Goal: Task Accomplishment & Management: Manage account settings

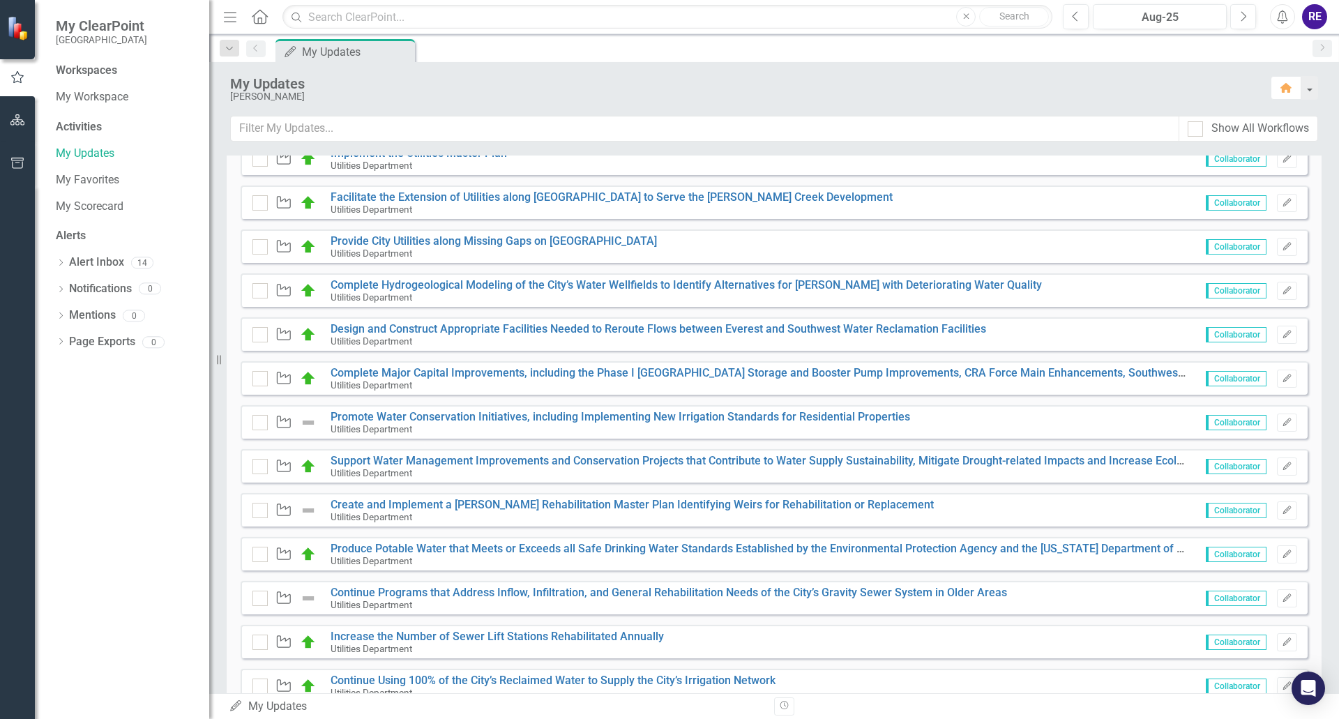
scroll to position [349, 0]
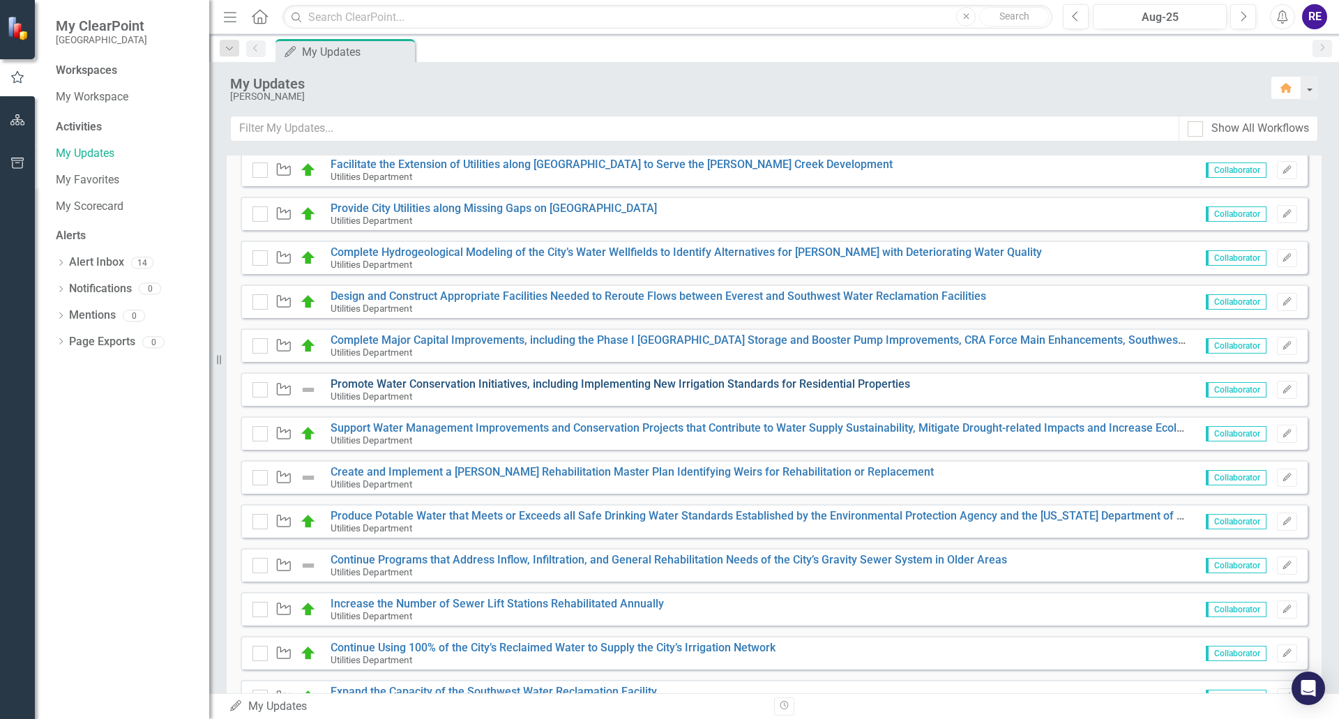
click at [739, 384] on link "Promote Water Conservation Initiatives, including Implementing New Irrigation S…" at bounding box center [621, 383] width 580 height 13
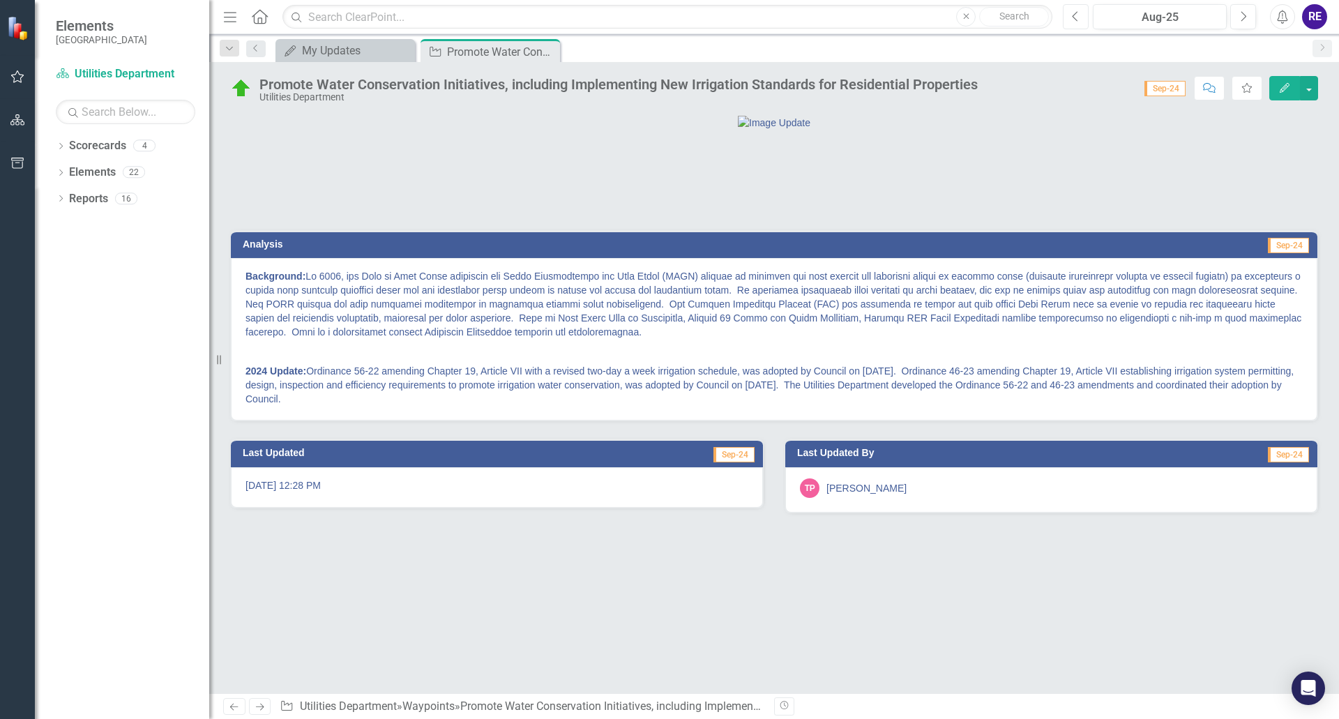
click at [1074, 20] on icon "Previous" at bounding box center [1076, 16] width 8 height 13
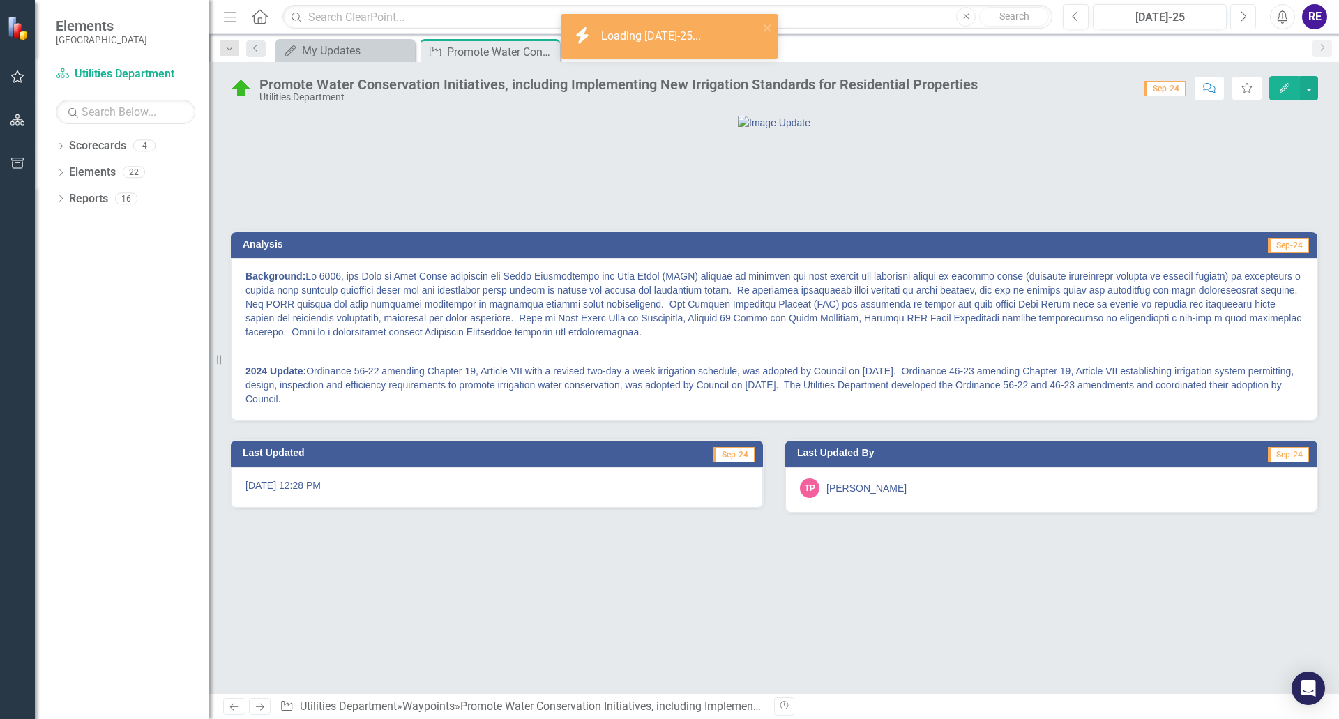
click at [1244, 13] on icon "button" at bounding box center [1245, 16] width 6 height 10
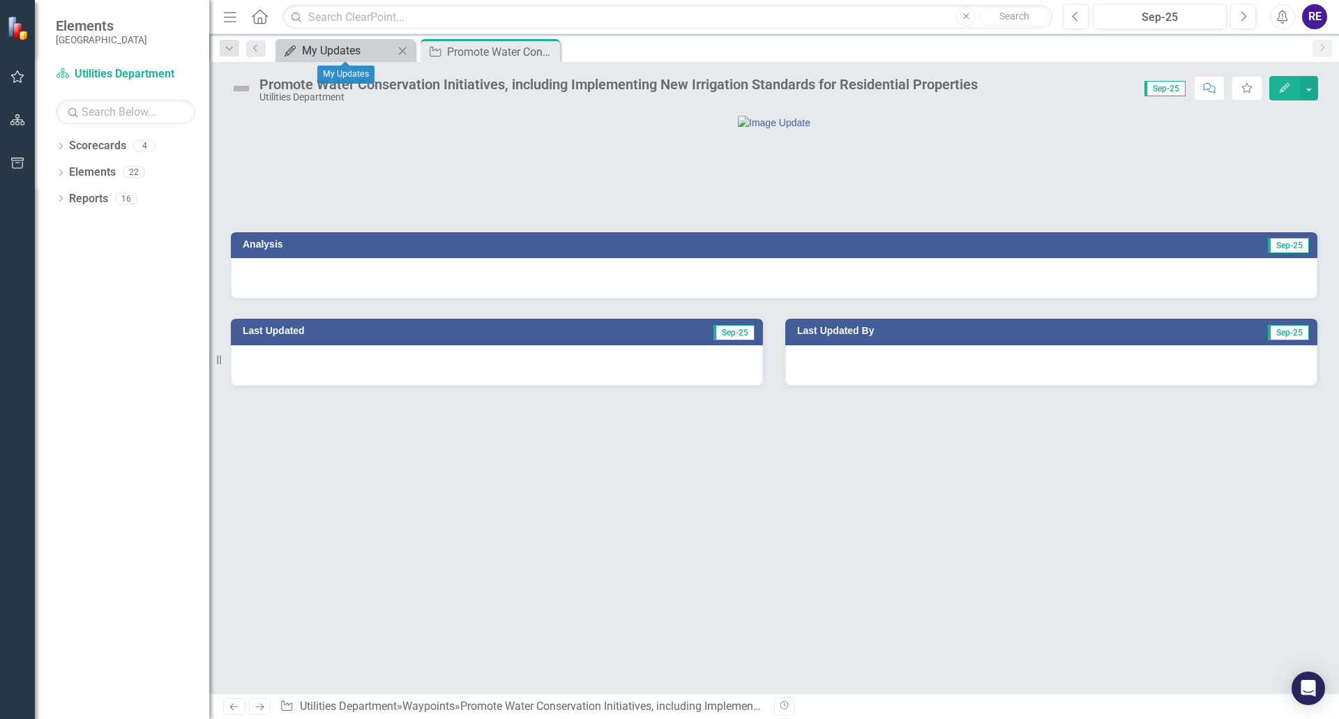
click at [359, 43] on div "My Updates" at bounding box center [348, 50] width 92 height 17
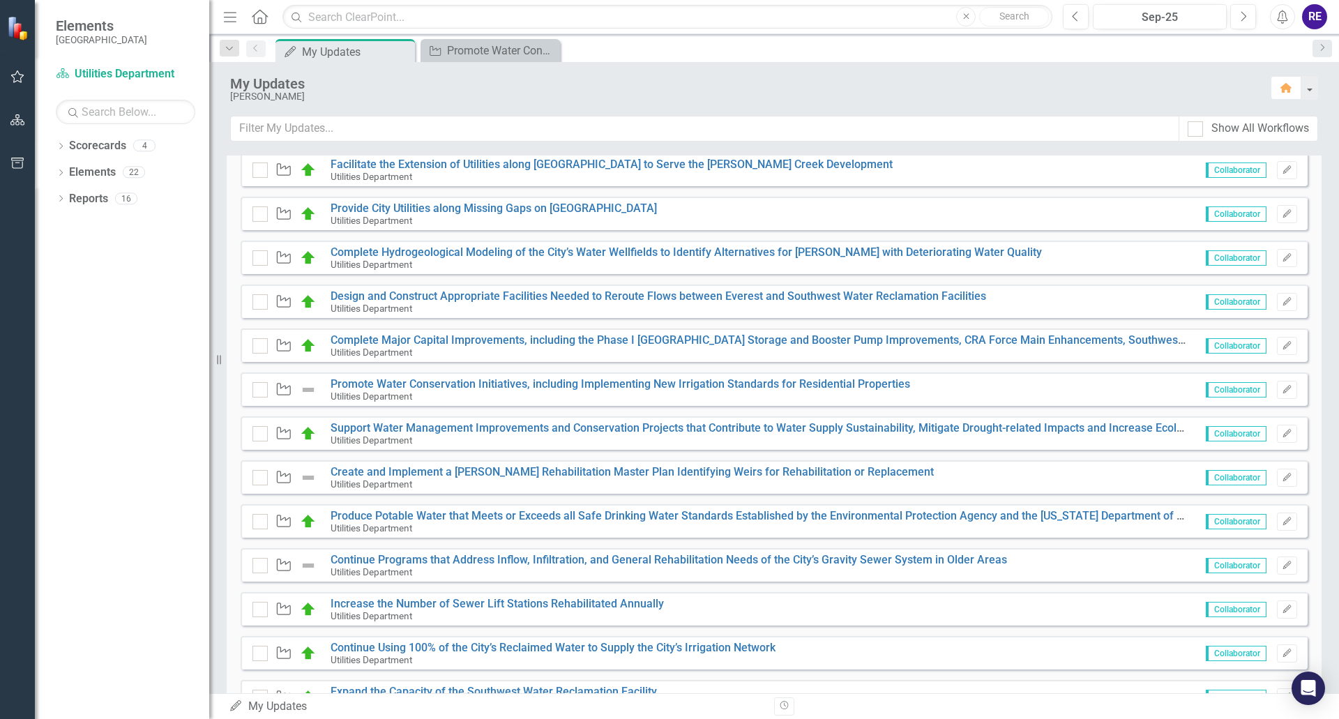
scroll to position [279, 0]
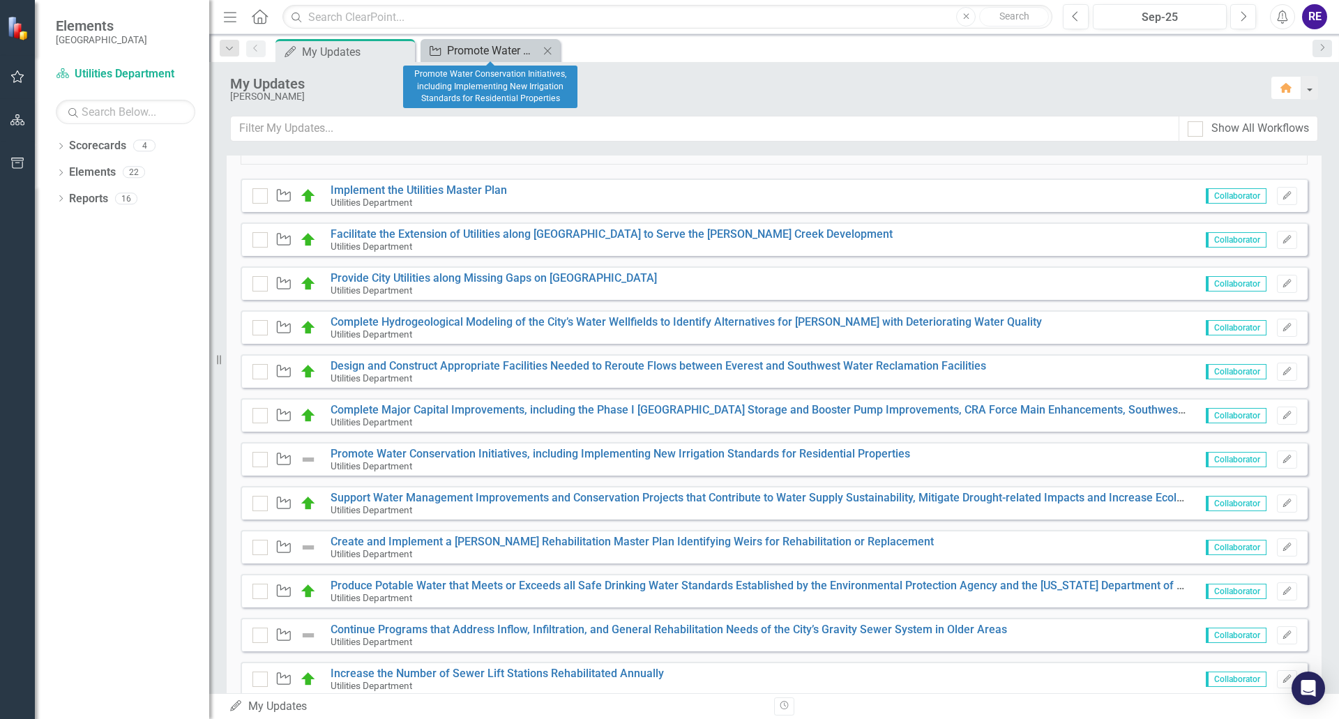
click at [510, 55] on div "Promote Water Conservation Initiatives, including Implementing New Irrigation S…" at bounding box center [493, 50] width 92 height 17
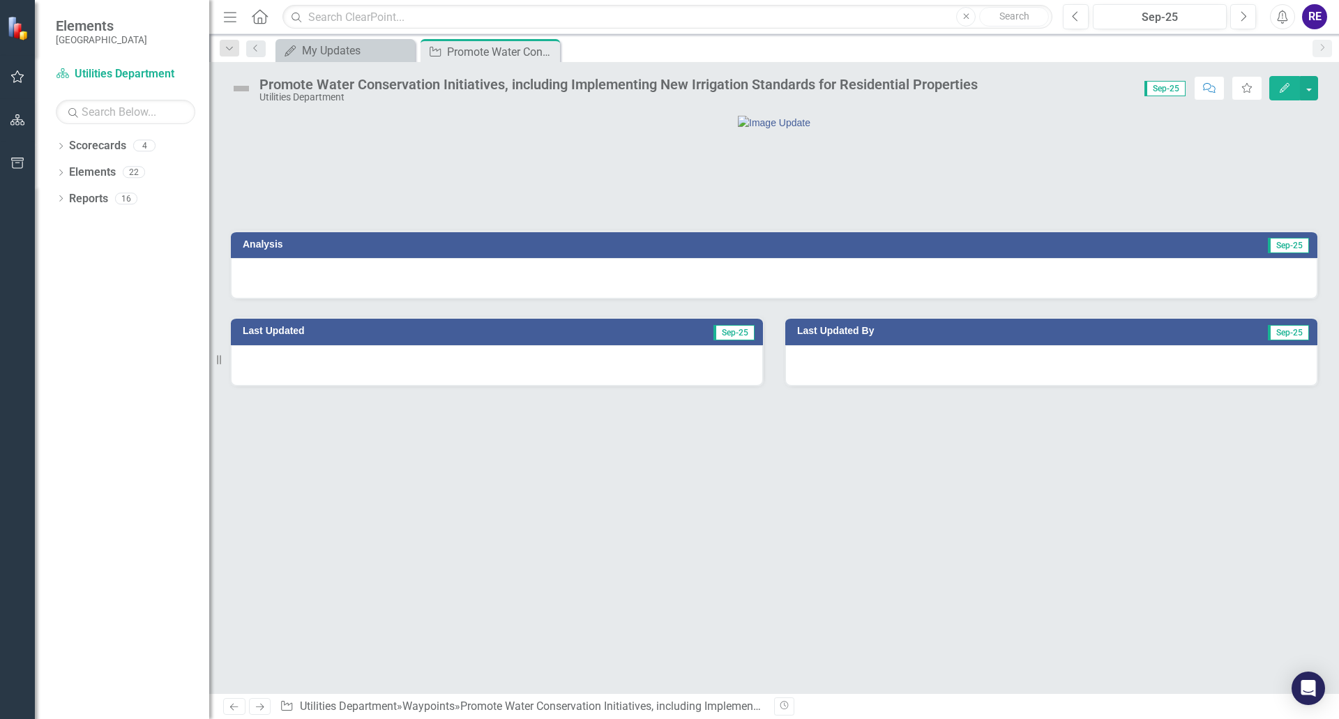
click at [874, 299] on div at bounding box center [774, 278] width 1087 height 40
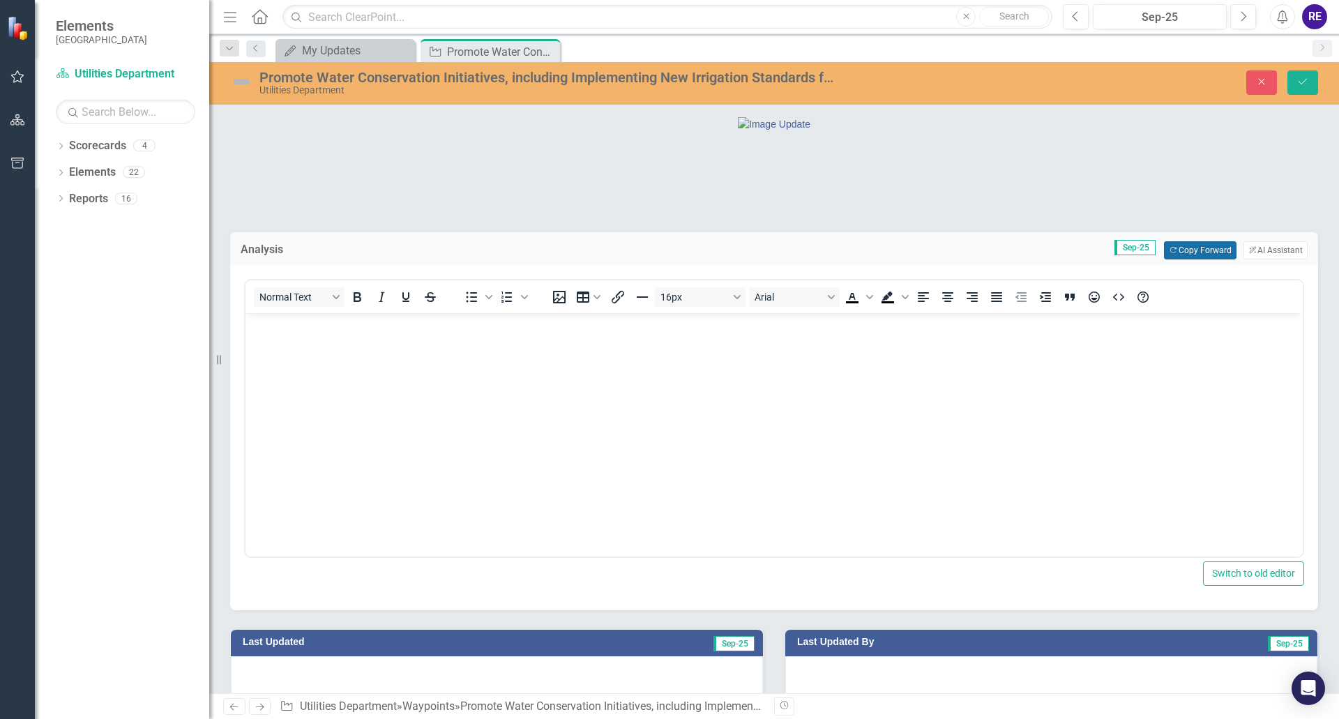
click at [1190, 260] on button "Copy Forward Copy Forward" at bounding box center [1200, 250] width 72 height 18
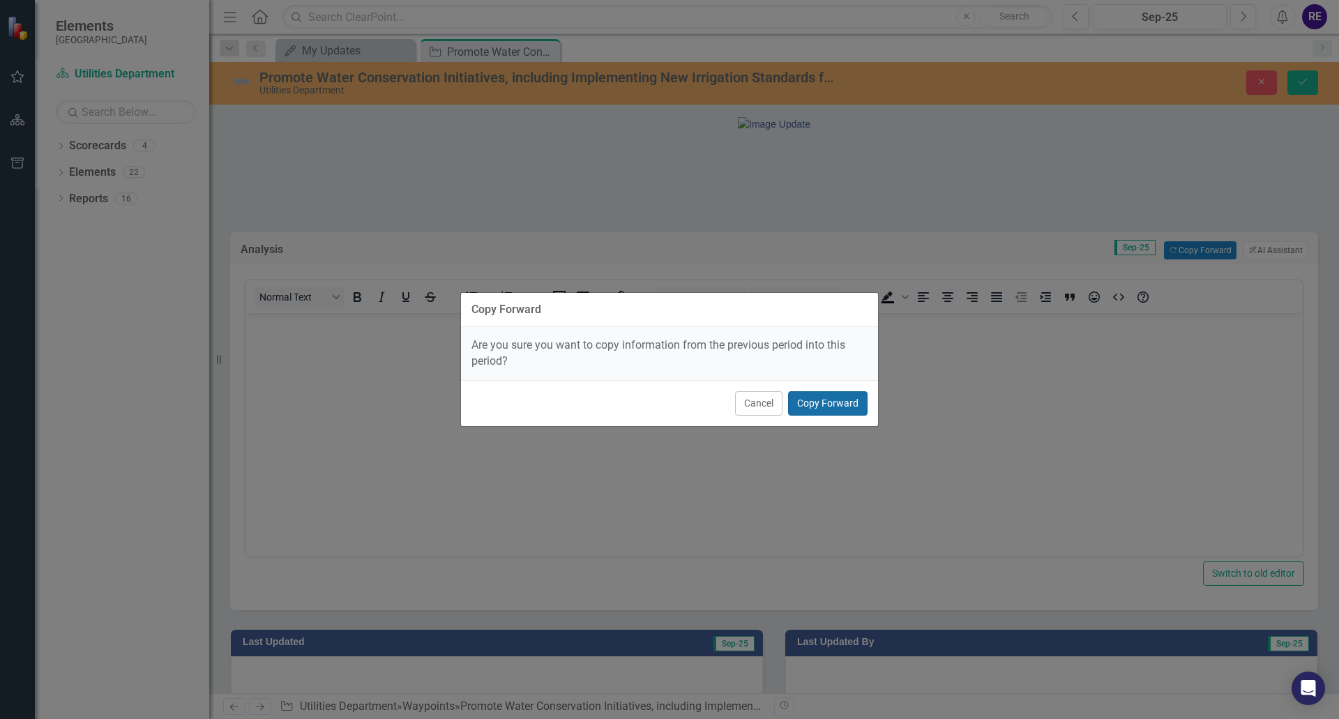
click at [839, 405] on button "Copy Forward" at bounding box center [828, 403] width 80 height 24
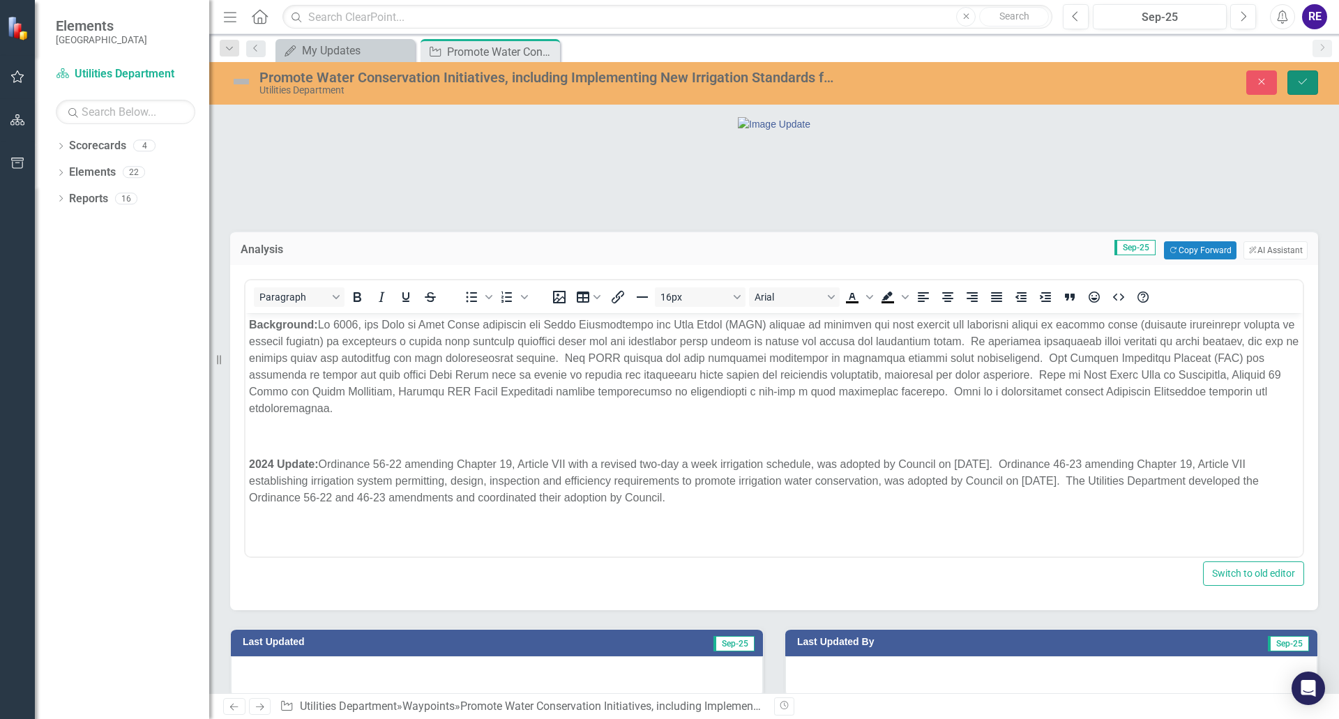
click at [1307, 82] on icon "Save" at bounding box center [1303, 82] width 13 height 10
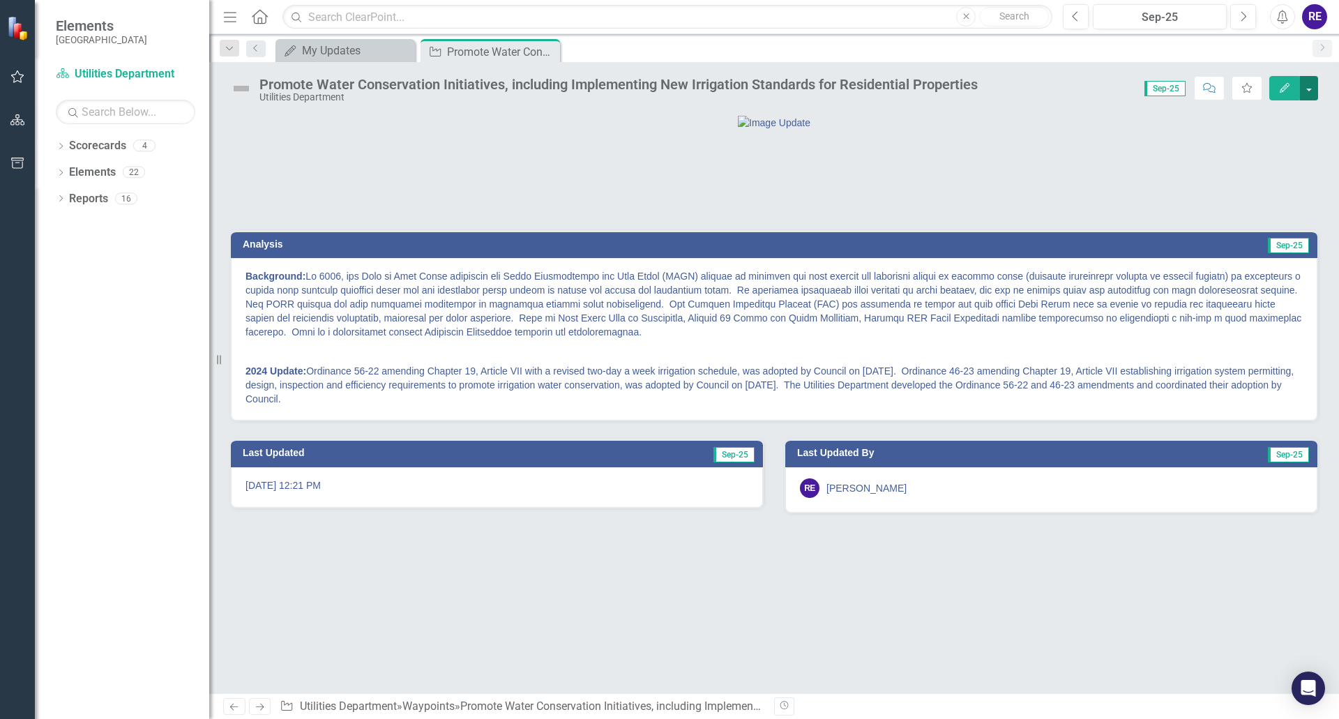
click at [1309, 87] on button "button" at bounding box center [1309, 88] width 18 height 24
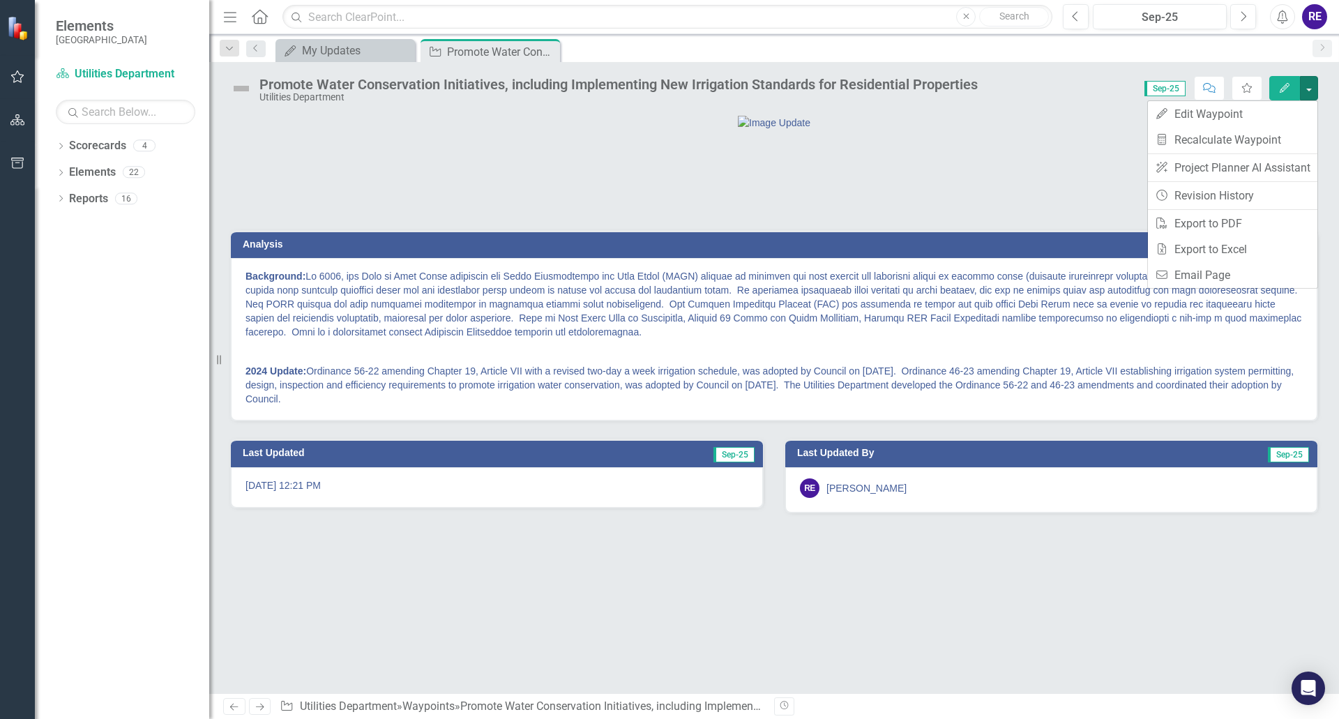
click at [1016, 130] on div at bounding box center [774, 122] width 1087 height 15
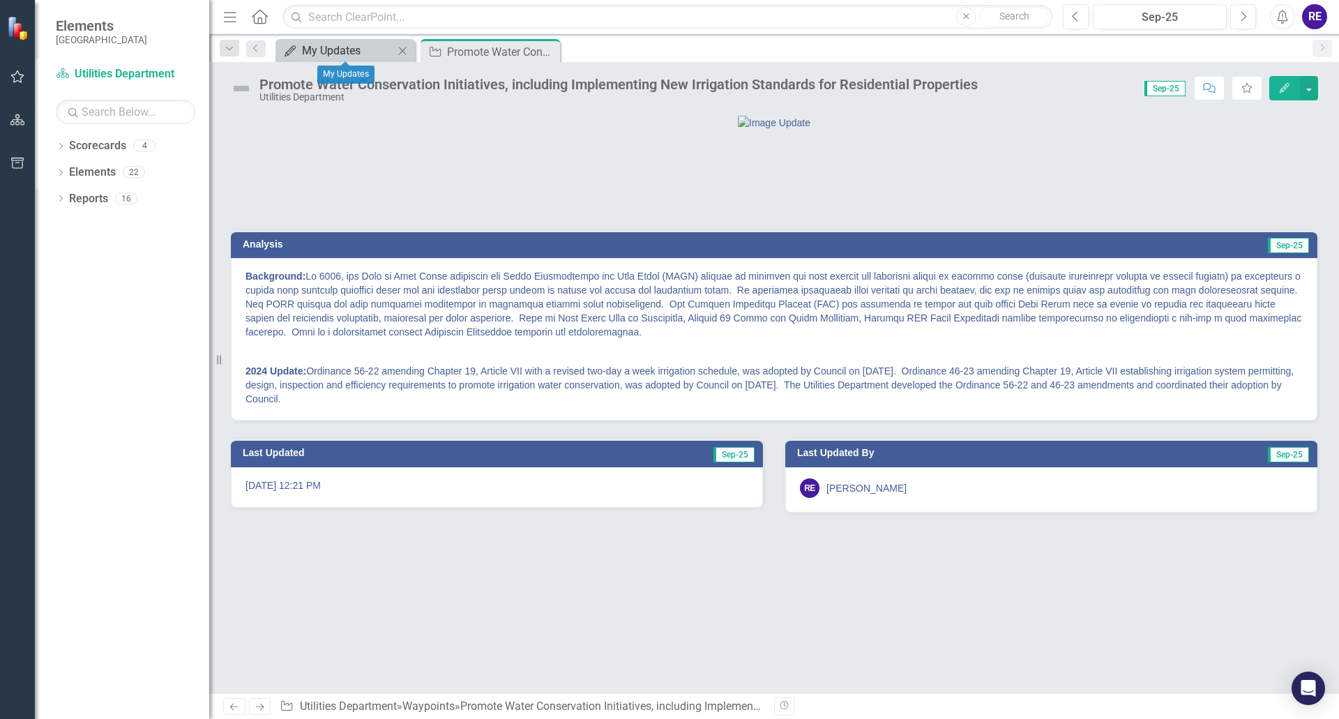
click at [322, 52] on div "My Updates" at bounding box center [348, 50] width 92 height 17
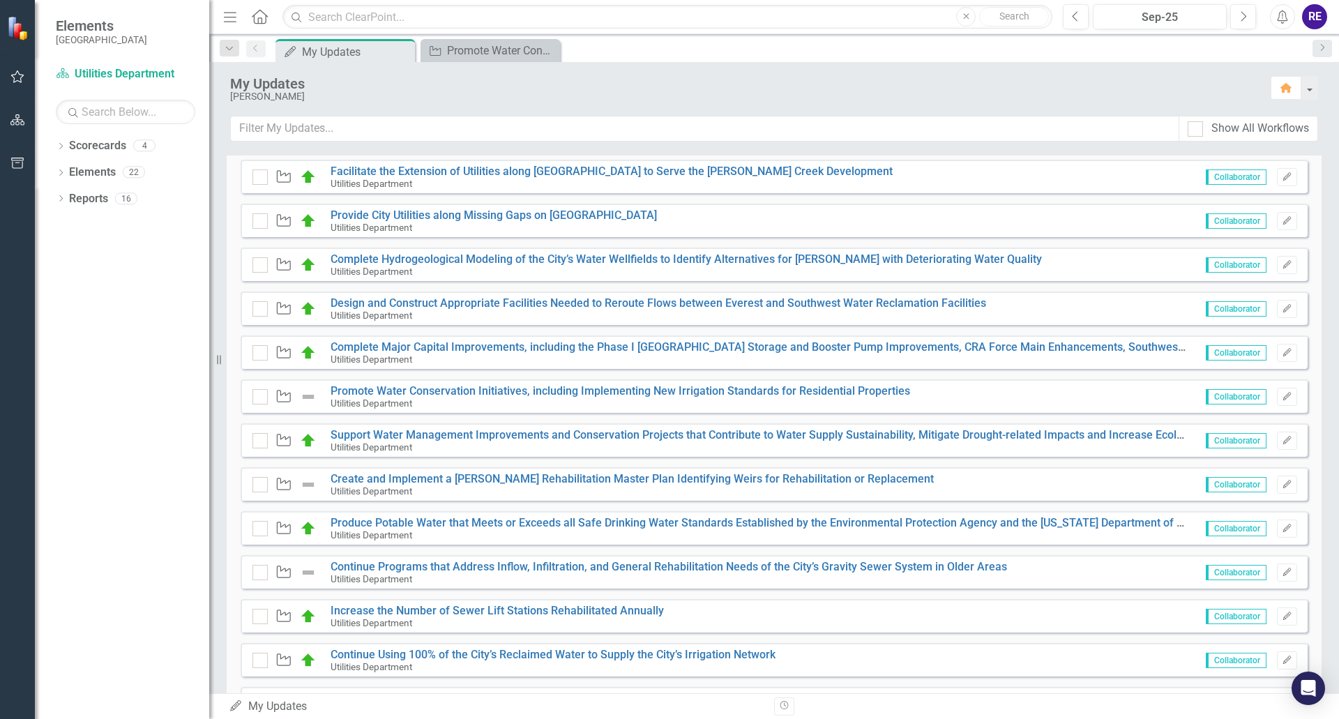
scroll to position [349, 0]
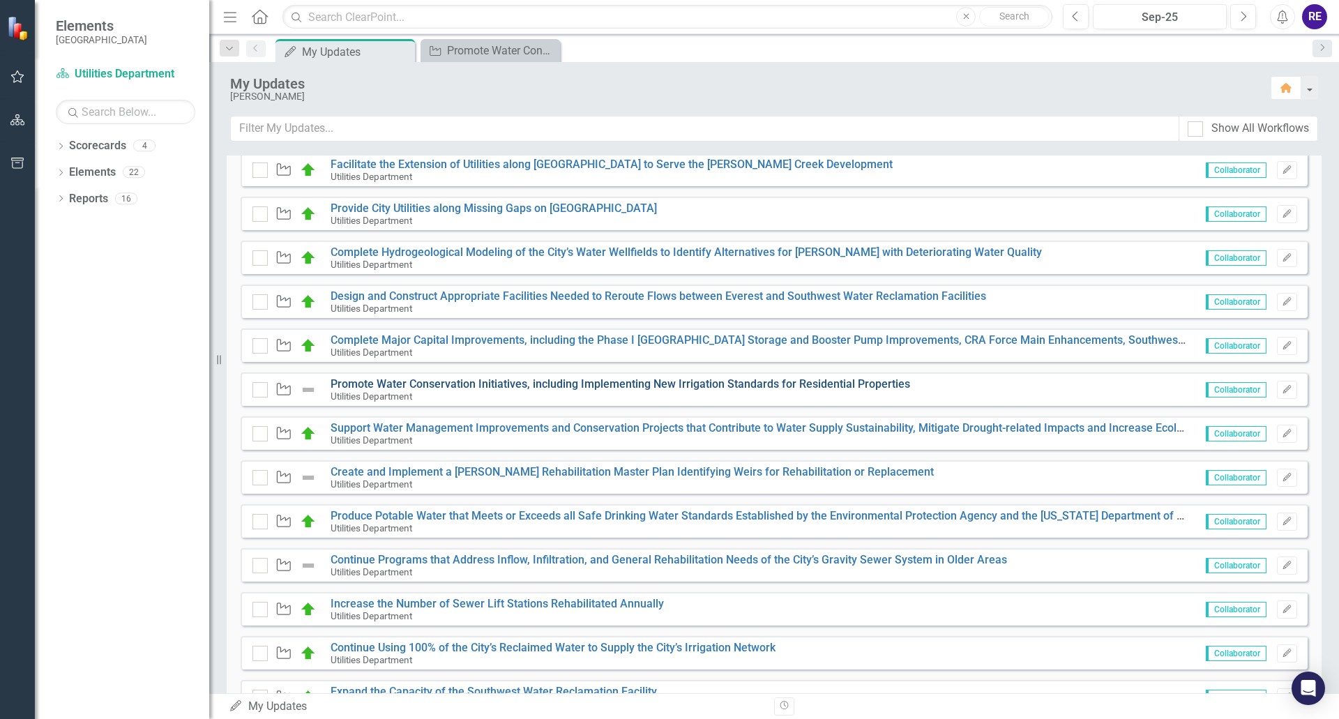
click at [612, 382] on link "Promote Water Conservation Initiatives, including Implementing New Irrigation S…" at bounding box center [621, 383] width 580 height 13
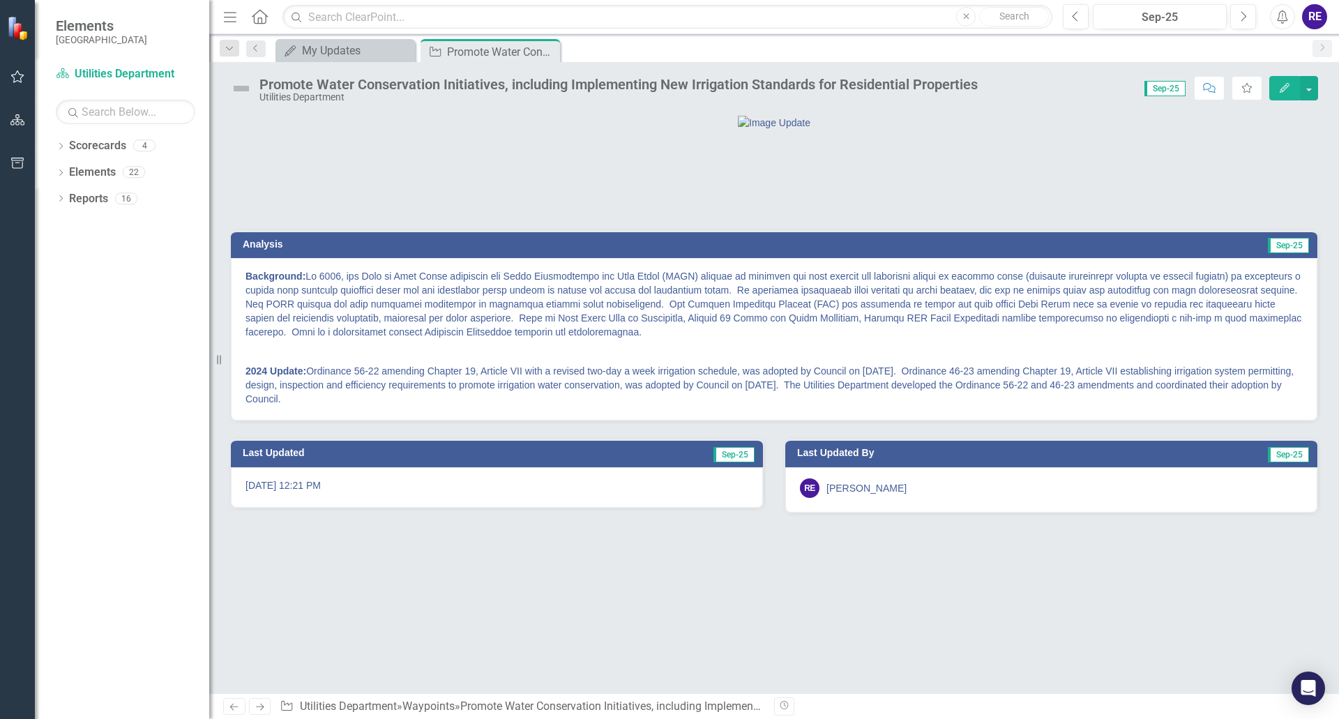
click at [984, 85] on div "Promote Water Conservation Initiatives, including Implementing New Irrigation S…" at bounding box center [623, 90] width 726 height 26
click at [978, 85] on div "Promote Water Conservation Initiatives, including Implementing New Irrigation S…" at bounding box center [619, 84] width 719 height 15
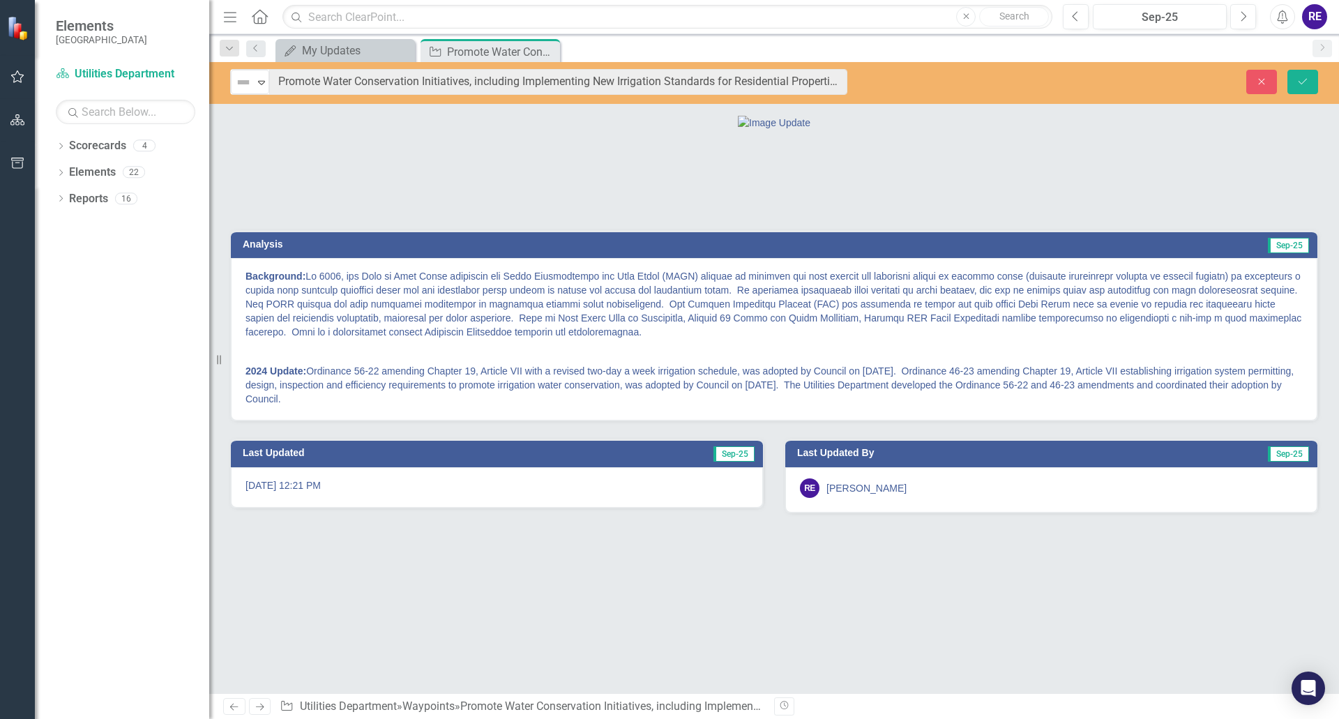
drag, startPoint x: 979, startPoint y: 85, endPoint x: 942, endPoint y: 87, distance: 37.7
click at [651, 361] on p at bounding box center [775, 352] width 1058 height 20
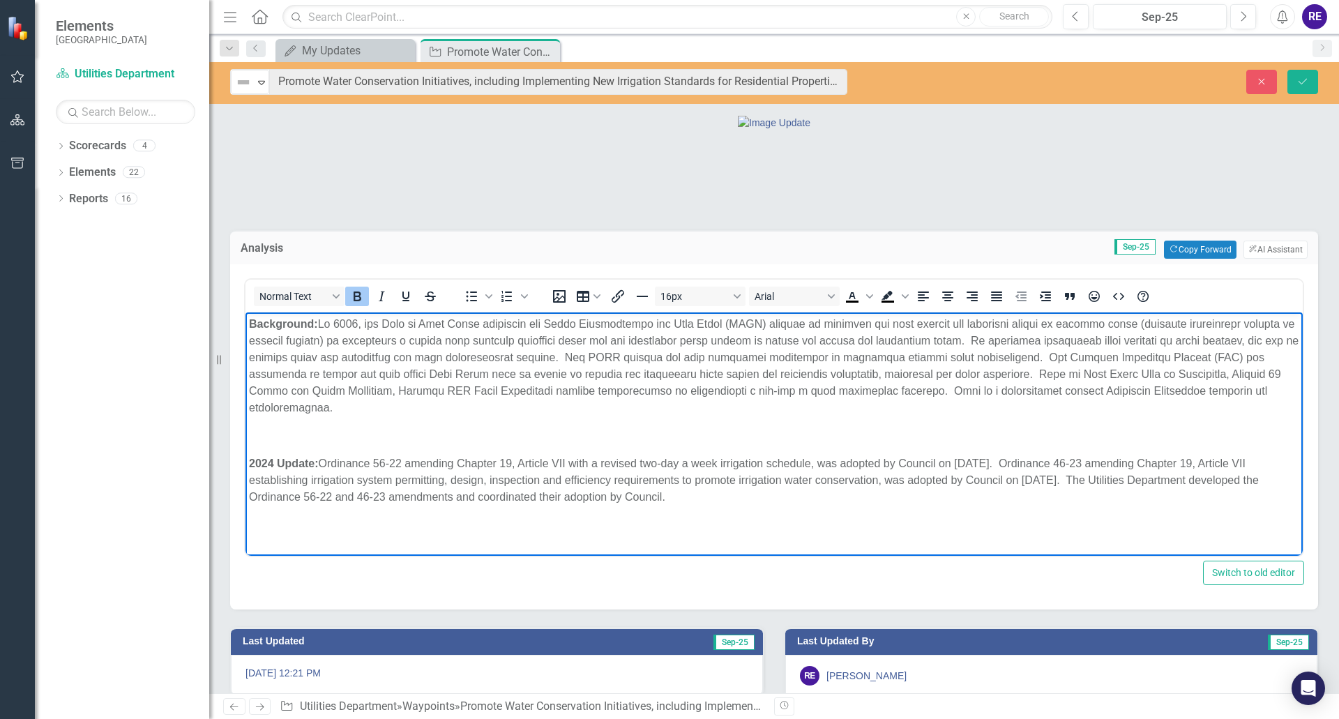
drag, startPoint x: 248, startPoint y: 322, endPoint x: 667, endPoint y: 499, distance: 454.5
click at [667, 499] on body "Background: 2024 Update: Ordinance 56-22 amending Chapter 19, Article VII with …" at bounding box center [775, 416] width 1058 height 209
copy body "Background: In 1988, the City of Cape Coral developed the Water Independence fo…"
click at [247, 439] on body "Background: 2024 Update: Ordinance 56-22 amending Chapter 19, Article VII with …" at bounding box center [775, 416] width 1058 height 209
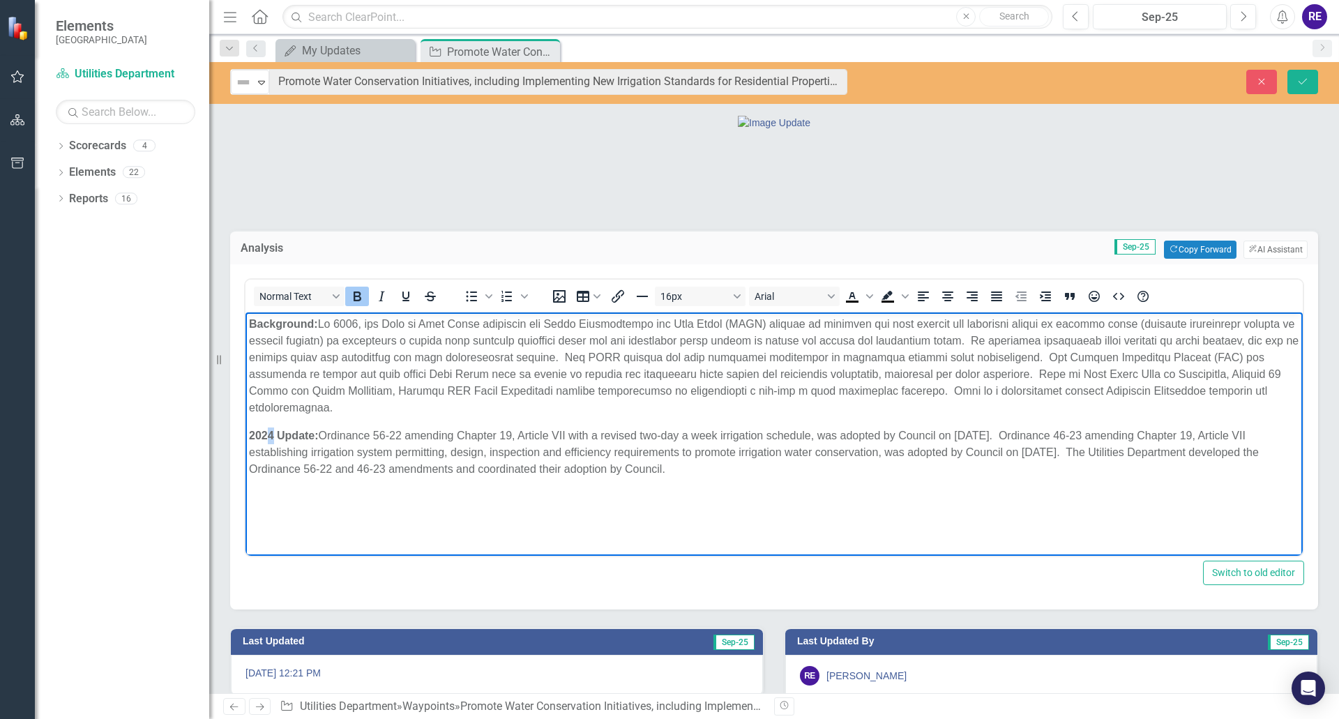
click at [273, 433] on strong "2024 Update:" at bounding box center [284, 435] width 70 height 12
click at [677, 470] on p "2025 Update: Ordinance 56-22 amending Chapter 19, Article VII with a revised tw…" at bounding box center [774, 452] width 1051 height 50
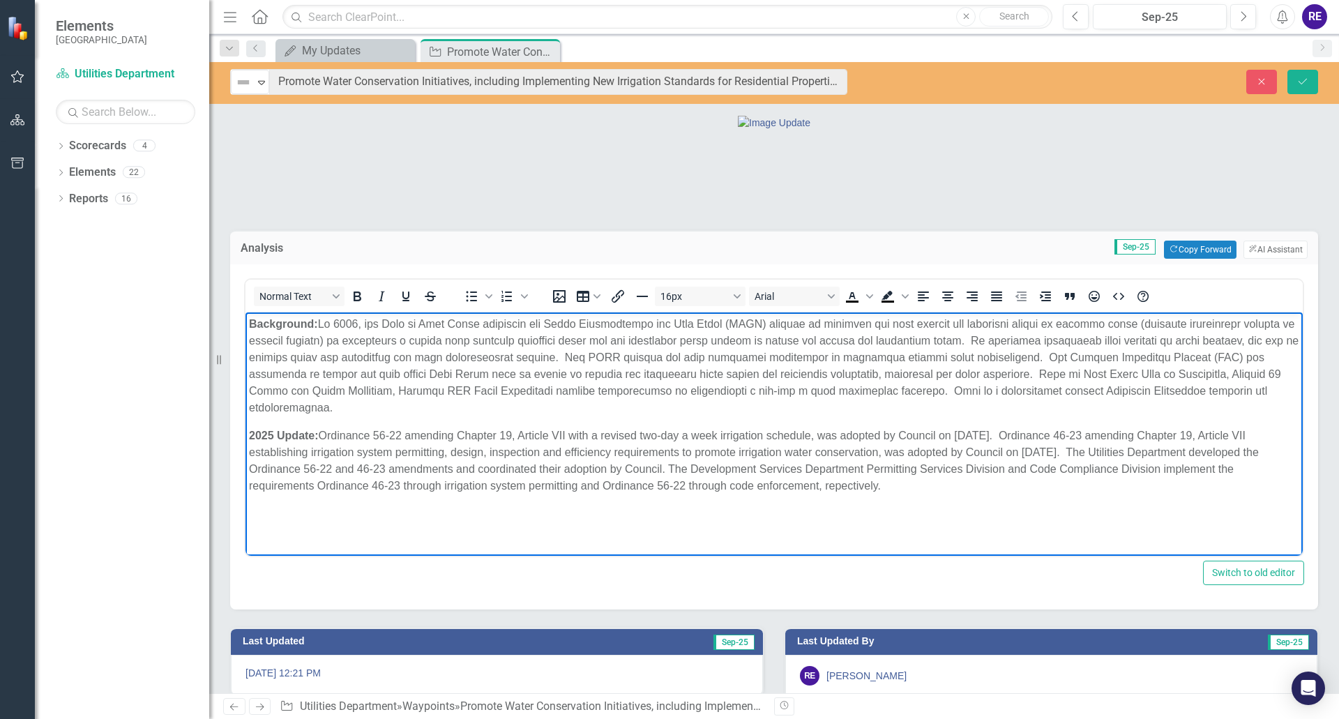
click at [836, 488] on p "2025 Update: Ordinance 56-22 amending Chapter 19, Article VII with a revised tw…" at bounding box center [774, 460] width 1051 height 67
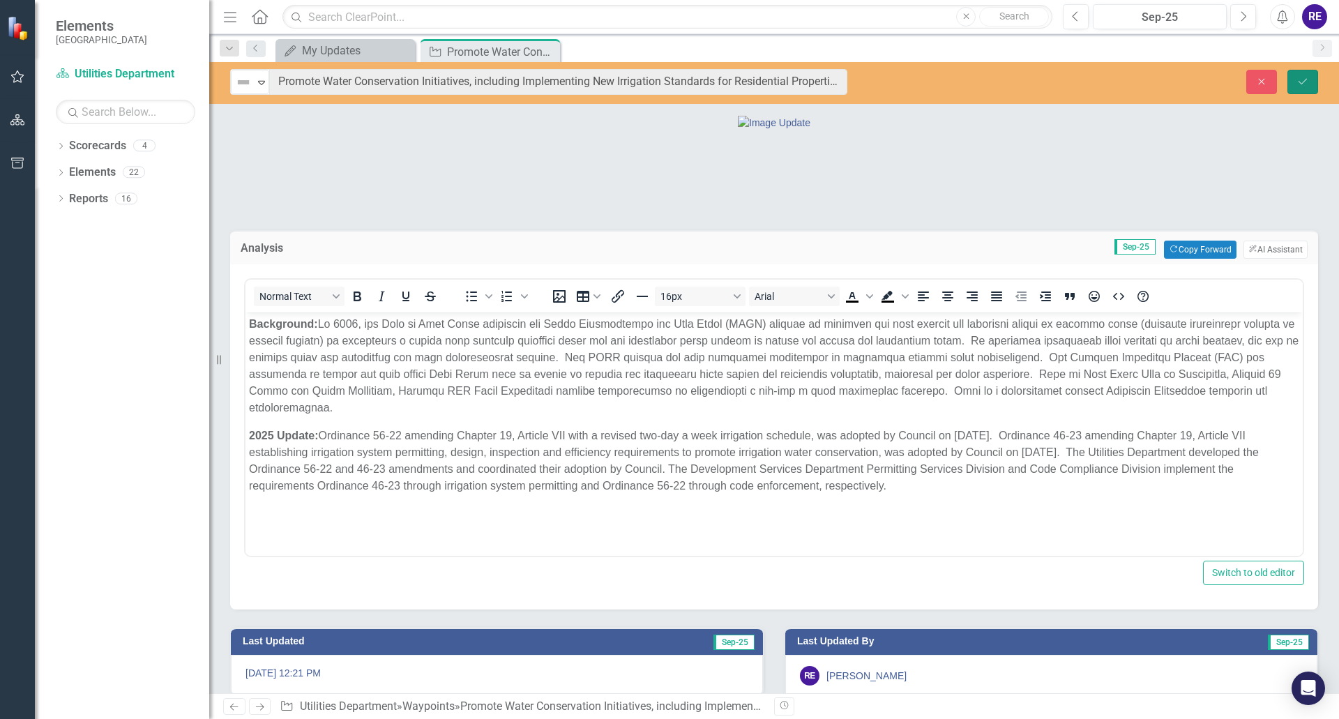
click at [1300, 77] on icon "Save" at bounding box center [1303, 82] width 13 height 10
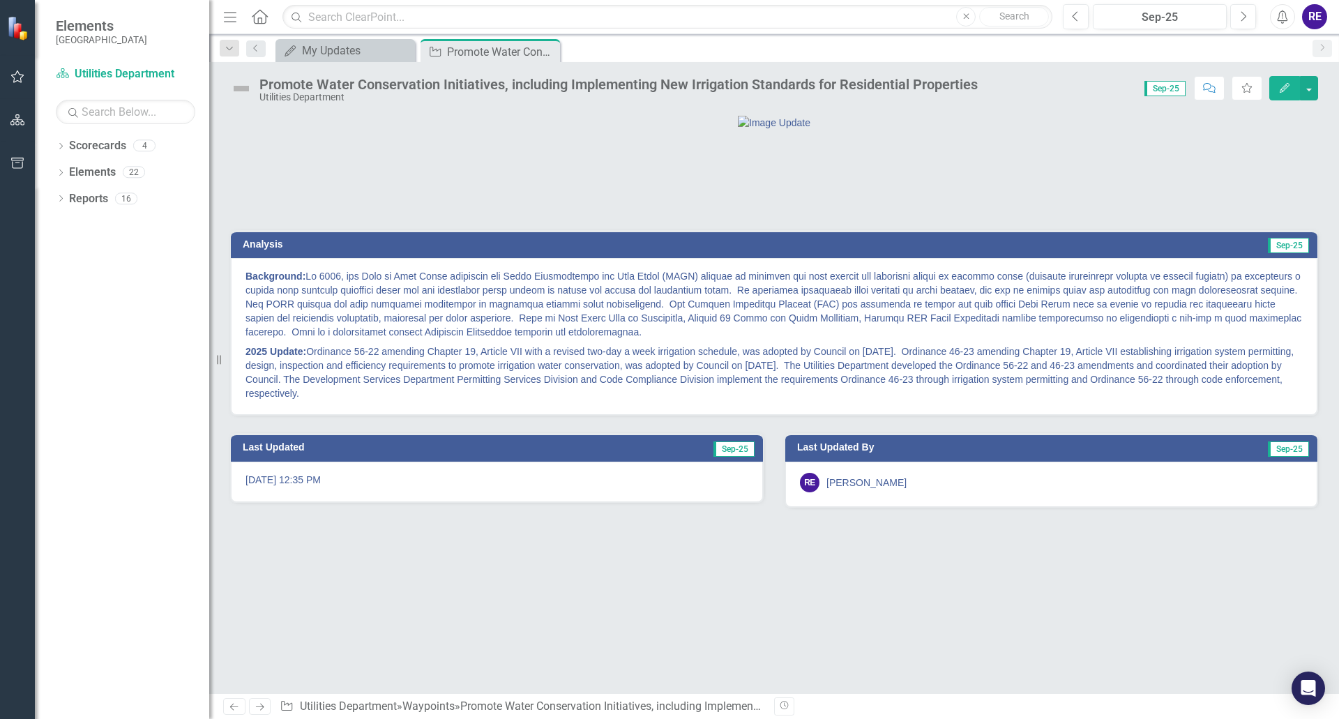
click at [238, 91] on img at bounding box center [241, 88] width 22 height 22
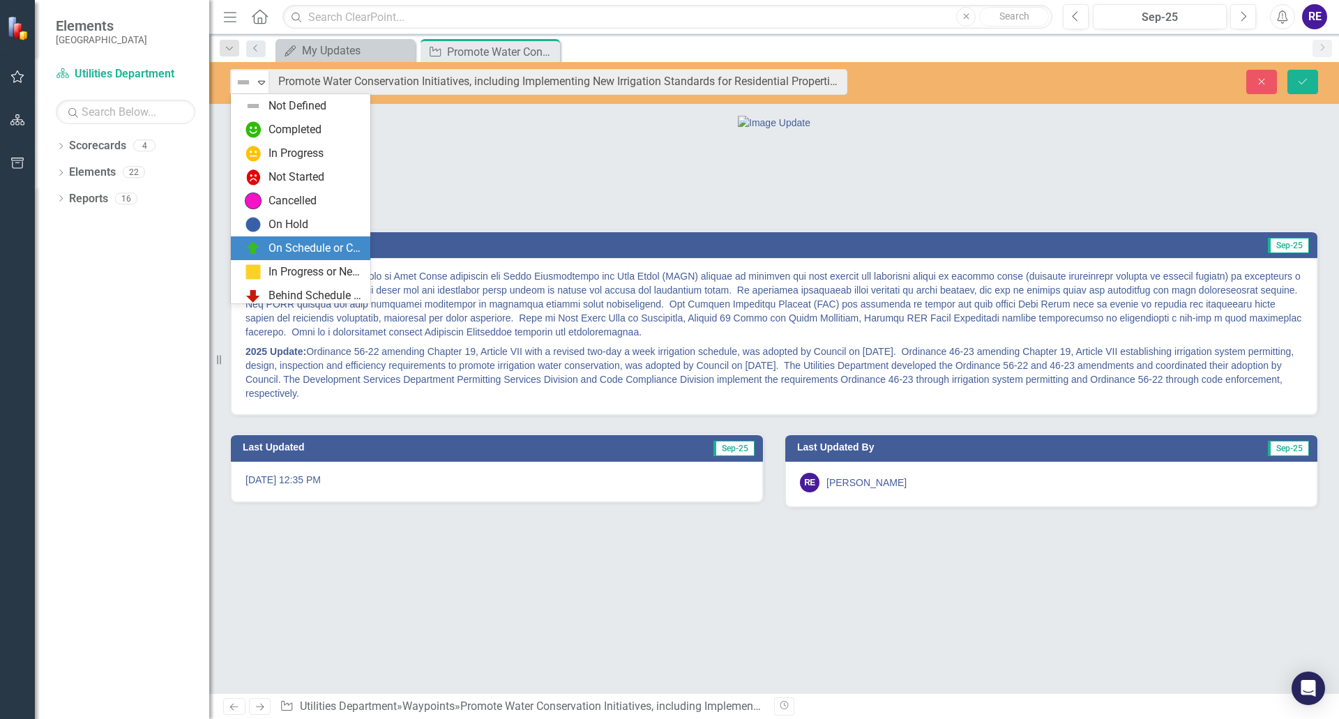
click at [283, 253] on div "On Schedule or Complete" at bounding box center [315, 249] width 93 height 16
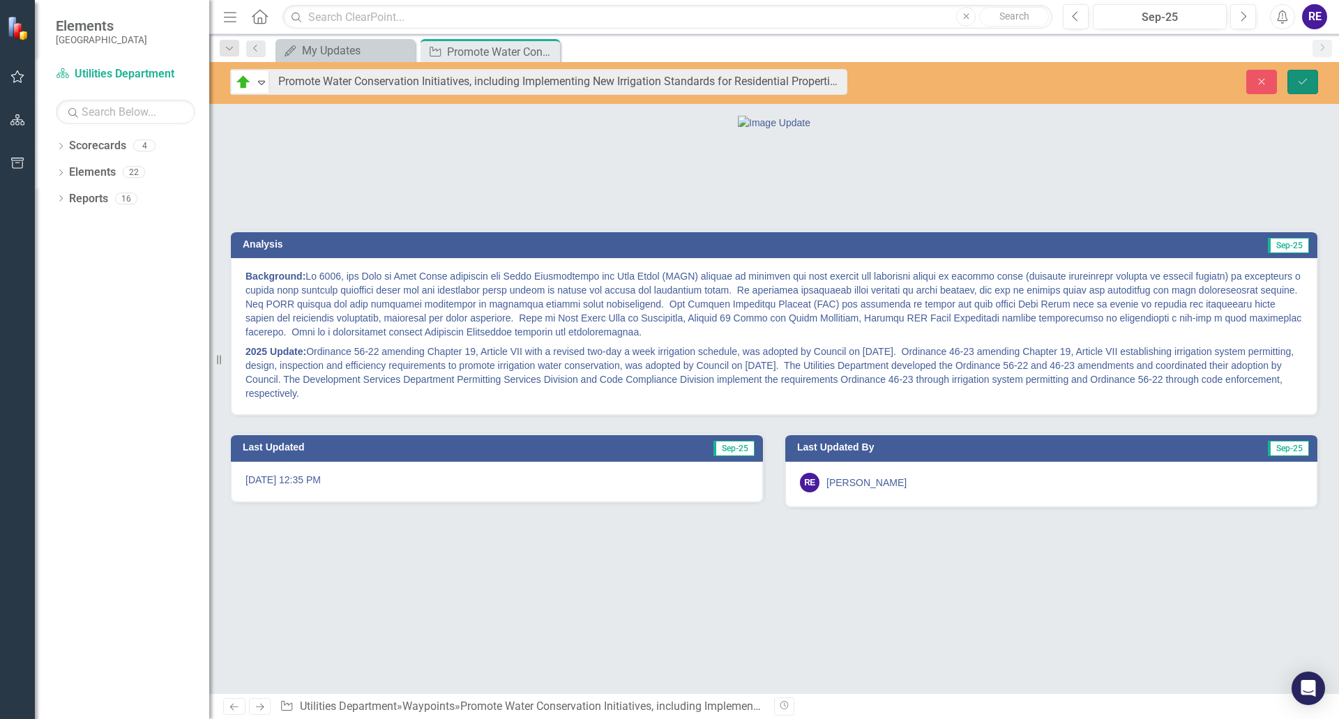
click at [1303, 84] on icon "Save" at bounding box center [1303, 82] width 13 height 10
